Goal: Information Seeking & Learning: Understand process/instructions

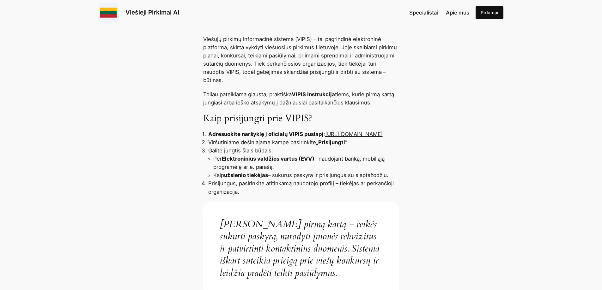
scroll to position [379, 0]
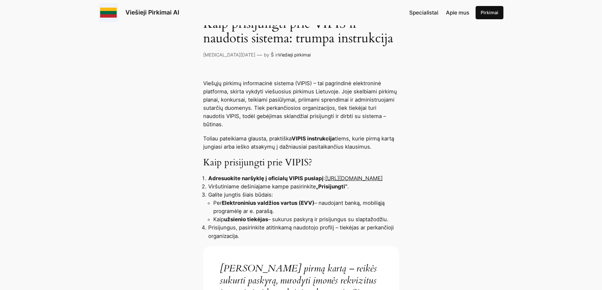
scroll to position [189, 0]
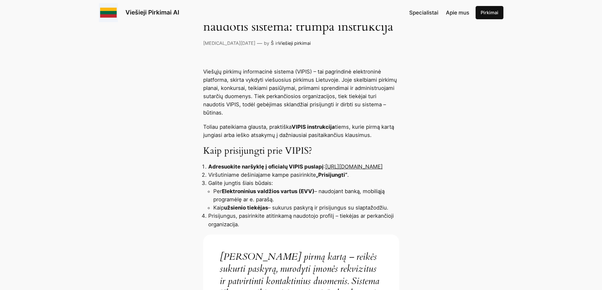
click at [325, 169] on link "[URL][DOMAIN_NAME]" at bounding box center [353, 167] width 57 height 6
drag, startPoint x: 261, startPoint y: 167, endPoint x: 279, endPoint y: 167, distance: 18.0
click at [325, 167] on link "[URL][DOMAIN_NAME]" at bounding box center [353, 167] width 57 height 6
click at [303, 164] on li "Adresuokite naršyklę į oficialų VIPIS puslapį : https://pirkimai.eviesiejipirki…" at bounding box center [303, 167] width 191 height 8
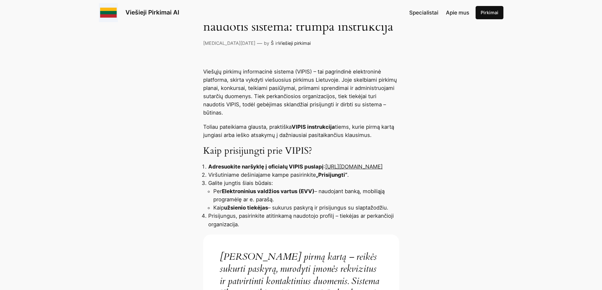
click at [295, 166] on li "Adresuokite naršyklę į oficialų VIPIS puslapį : https://pirkimai.eviesiejipirki…" at bounding box center [303, 167] width 191 height 8
drag, startPoint x: 278, startPoint y: 165, endPoint x: 194, endPoint y: 166, distance: 84.6
copy link "[URL][DOMAIN_NAME]"
